Goal: Task Accomplishment & Management: Manage account settings

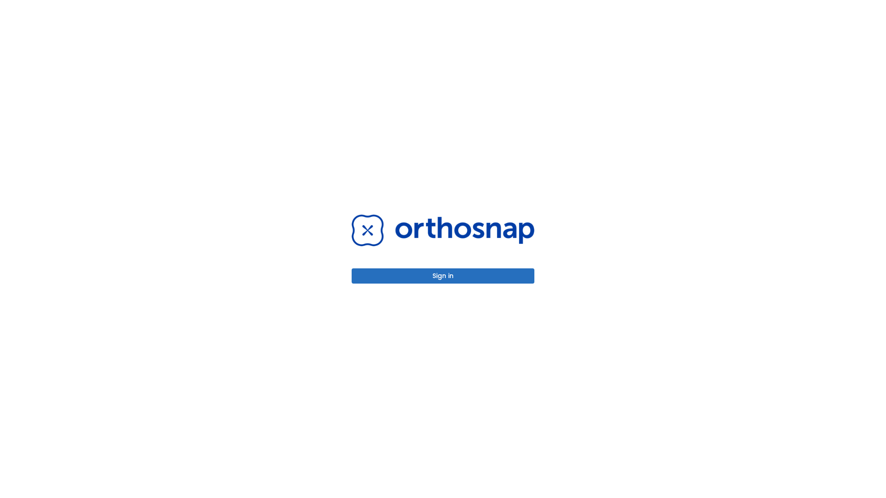
click at [443, 276] on button "Sign in" at bounding box center [442, 275] width 183 height 15
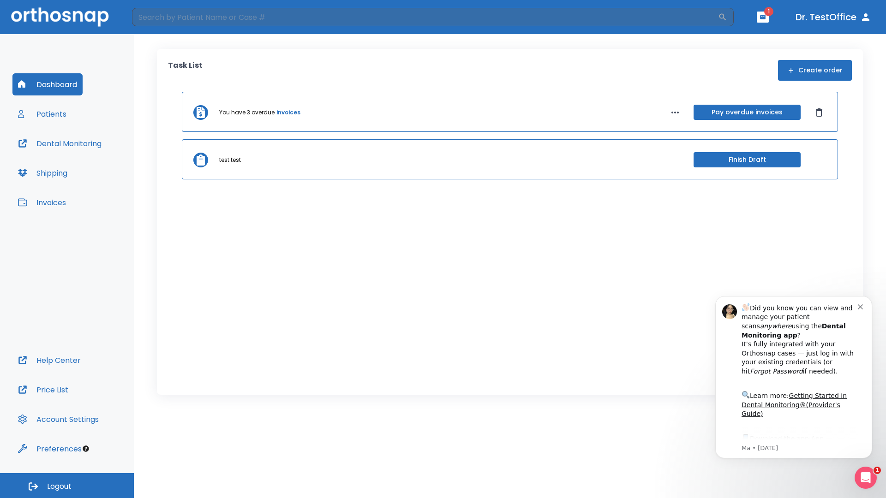
click at [67, 486] on span "Logout" at bounding box center [59, 487] width 24 height 10
